Goal: Navigation & Orientation: Find specific page/section

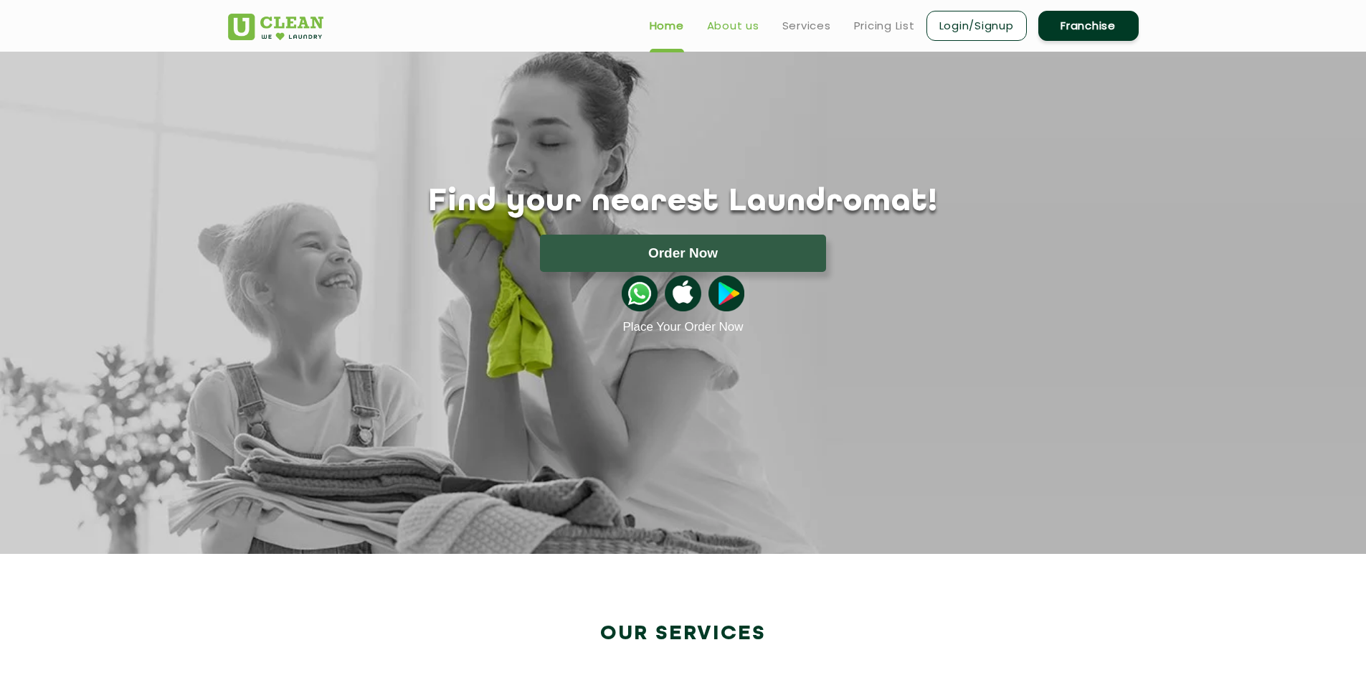
click at [730, 26] on link "About us" at bounding box center [733, 25] width 52 height 17
click at [800, 16] on ul "Home About us Services Pricing List Login/Signup Franchise" at bounding box center [888, 26] width 500 height 34
click at [796, 29] on link "Services" at bounding box center [806, 25] width 49 height 17
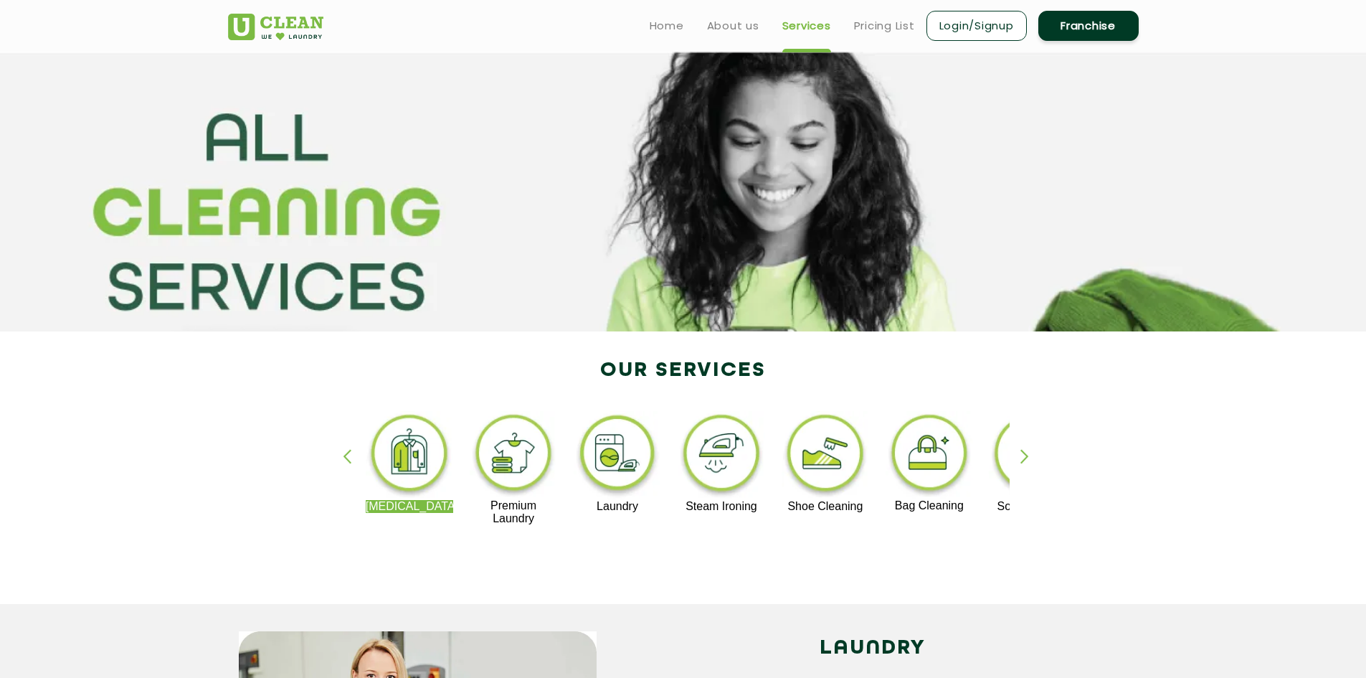
click at [1022, 458] on div "button" at bounding box center [1031, 468] width 22 height 39
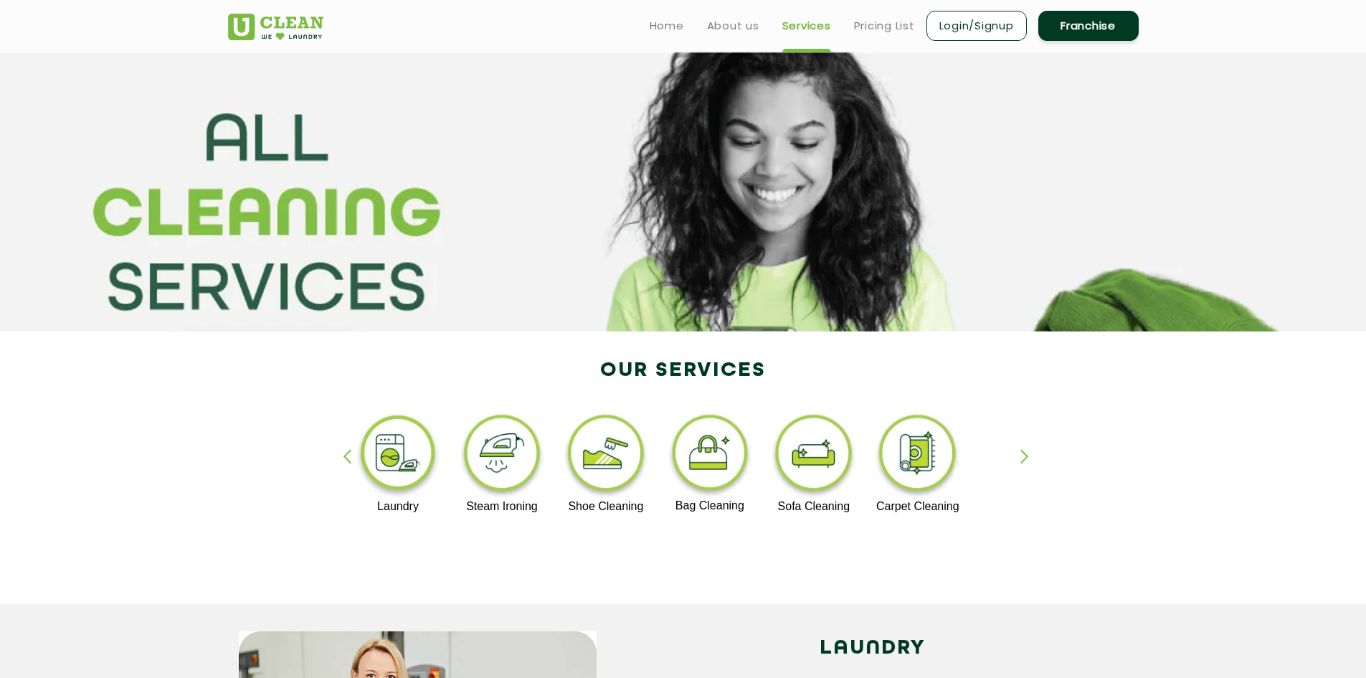
click at [1022, 458] on div "button" at bounding box center [1031, 468] width 22 height 39
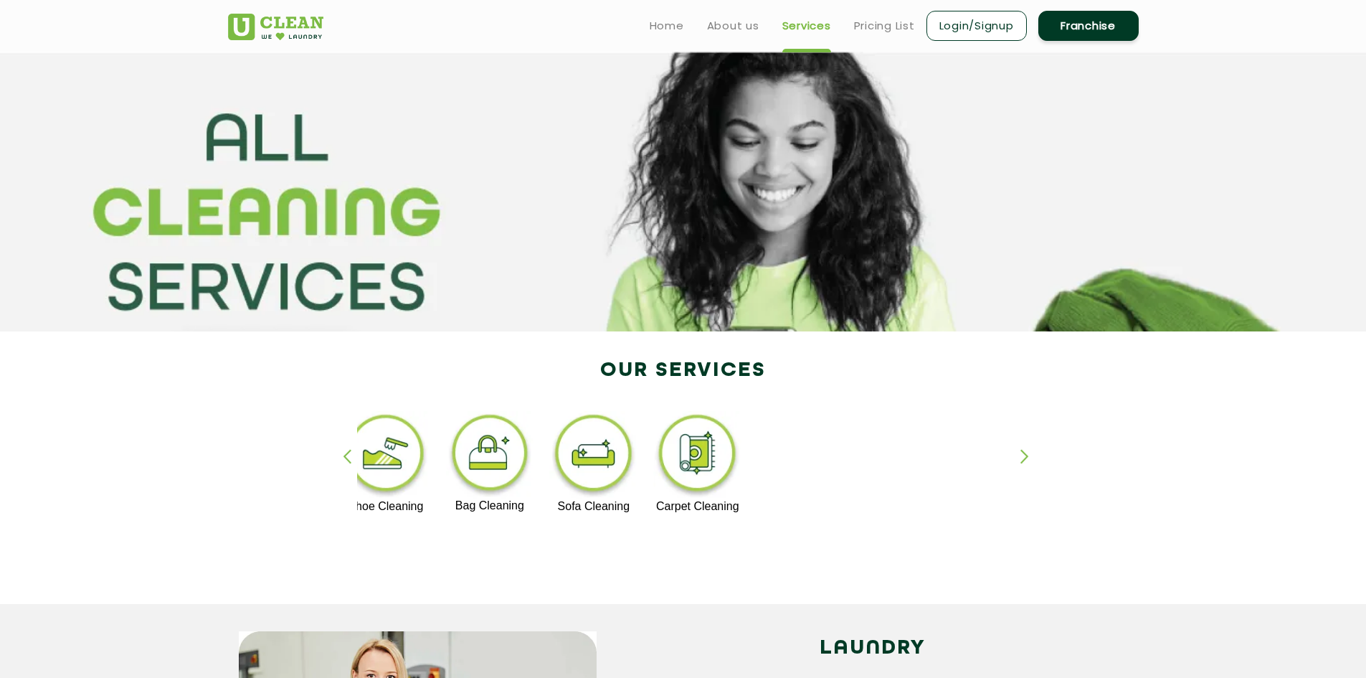
click at [343, 455] on div "button" at bounding box center [354, 468] width 22 height 39
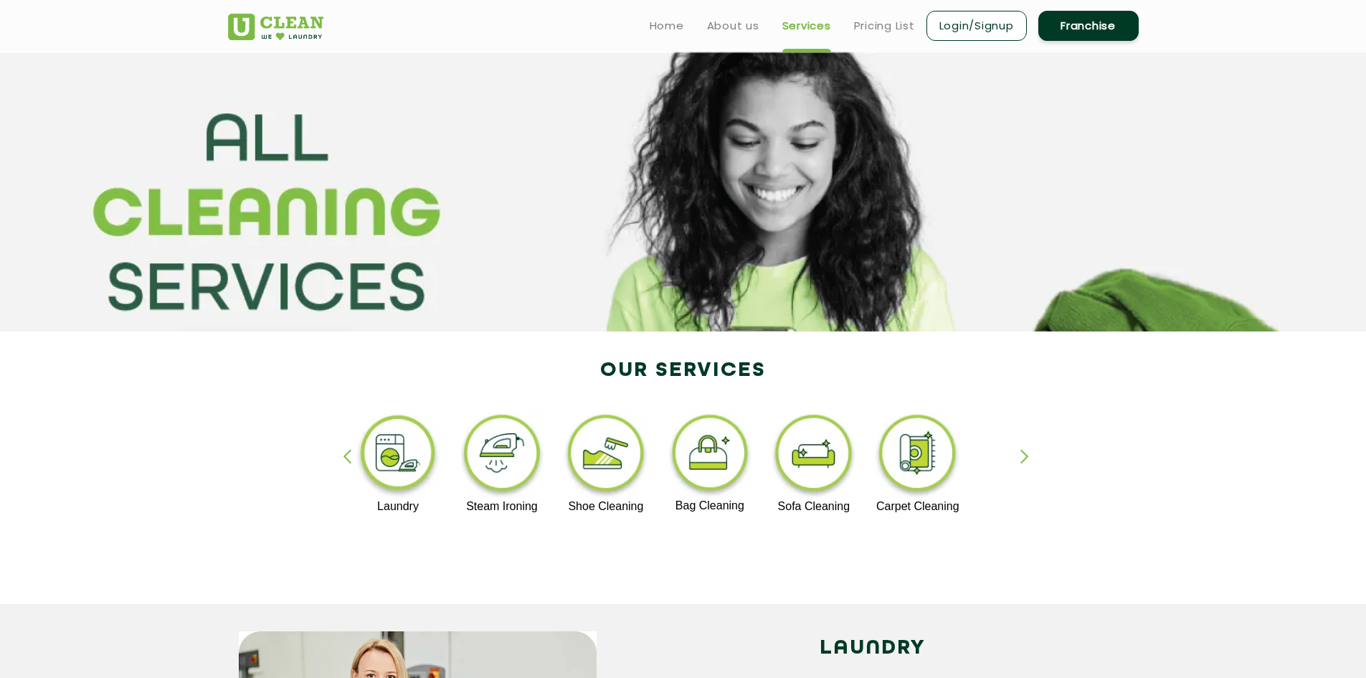
click at [343, 455] on div "button" at bounding box center [354, 468] width 22 height 39
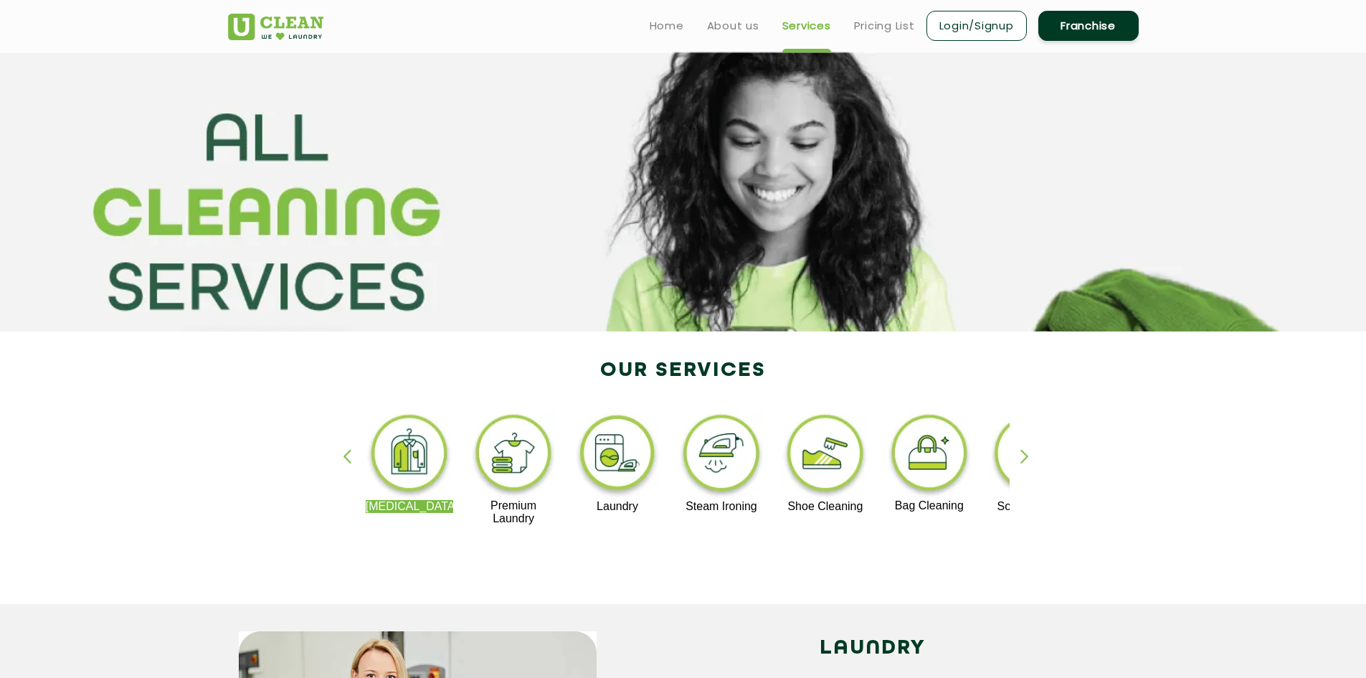
click at [360, 463] on div "button" at bounding box center [354, 468] width 22 height 39
click at [274, 242] on section at bounding box center [683, 192] width 1366 height 280
click at [61, 20] on header "Home About us Services Pricing List Login/Signup Franchise" at bounding box center [683, 26] width 1366 height 52
